Goal: Check status

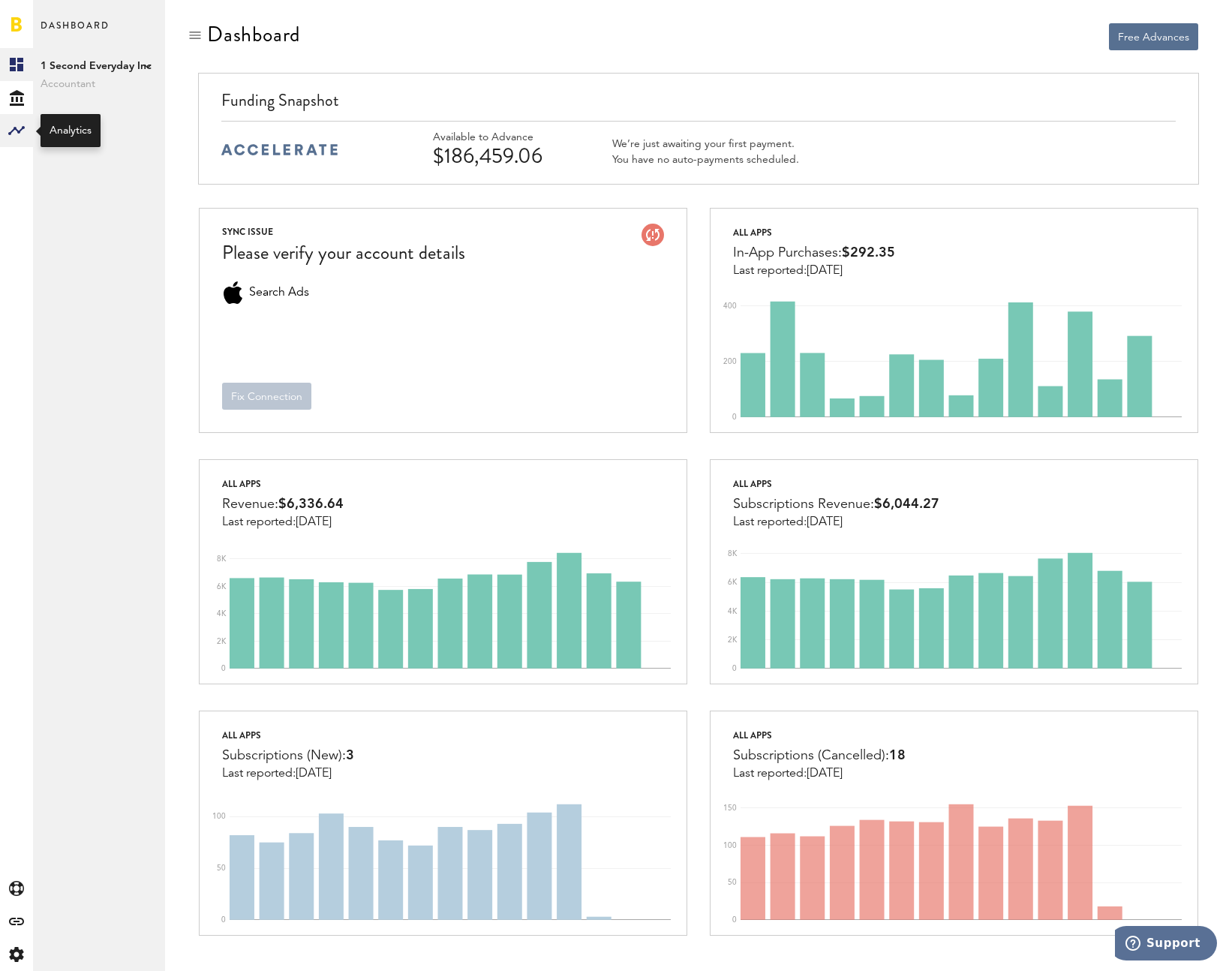
click at [13, 131] on rect at bounding box center [17, 130] width 18 height 18
click at [20, 102] on icon "Created with Sketch." at bounding box center [17, 98] width 14 height 16
click at [96, 95] on link "Transactions" at bounding box center [99, 97] width 132 height 33
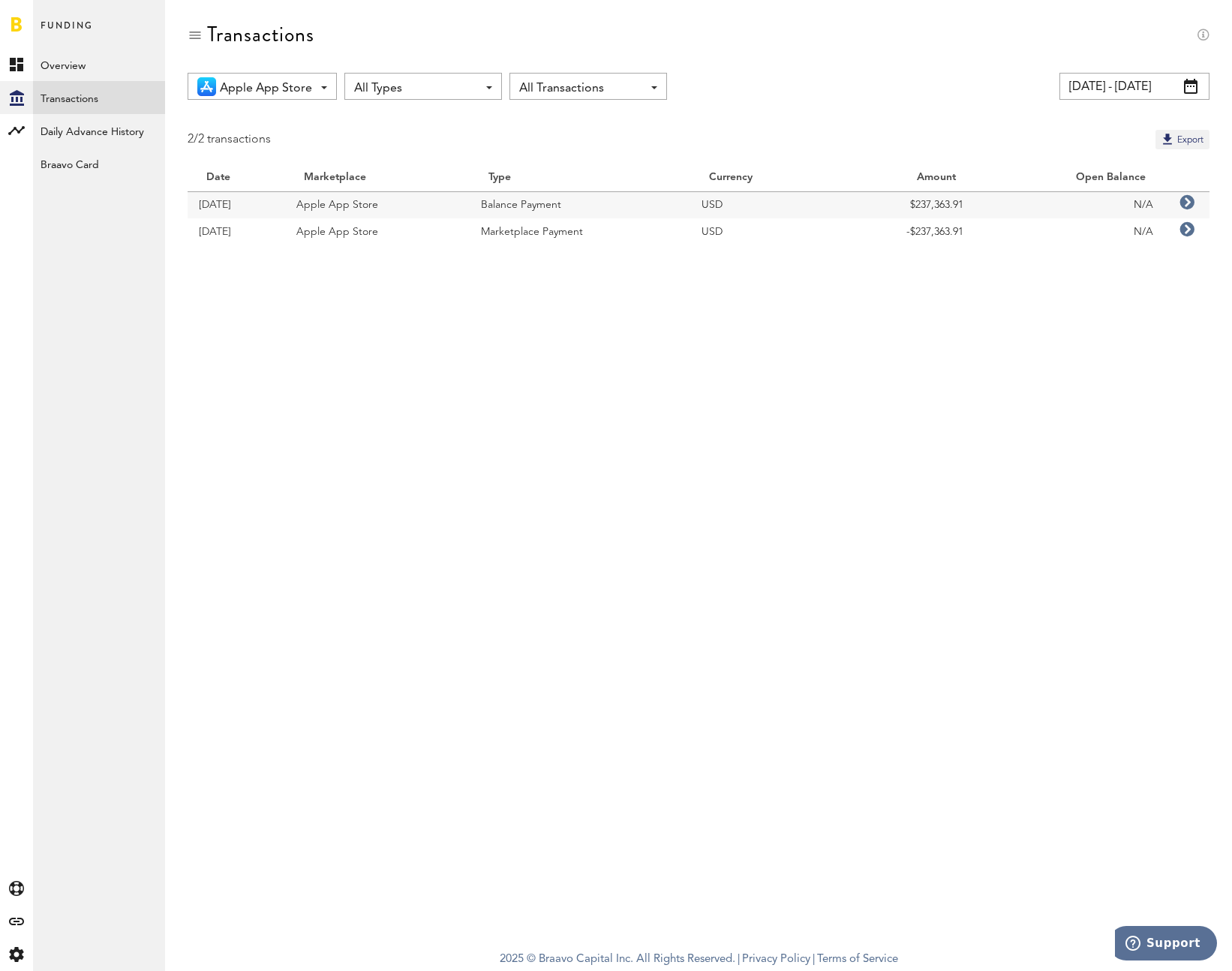
drag, startPoint x: 937, startPoint y: 355, endPoint x: 936, endPoint y: 329, distance: 26.0
click at [936, 349] on div "Transactions Apple App Store All Marketplaces Apple App Store All Types All Typ…" at bounding box center [698, 470] width 1067 height 940
copy td "$237,363.91"
drag, startPoint x: 909, startPoint y: 205, endPoint x: 964, endPoint y: 205, distance: 55.0
click at [964, 205] on td "$237,363.91" at bounding box center [904, 204] width 141 height 27
